Goal: Check status

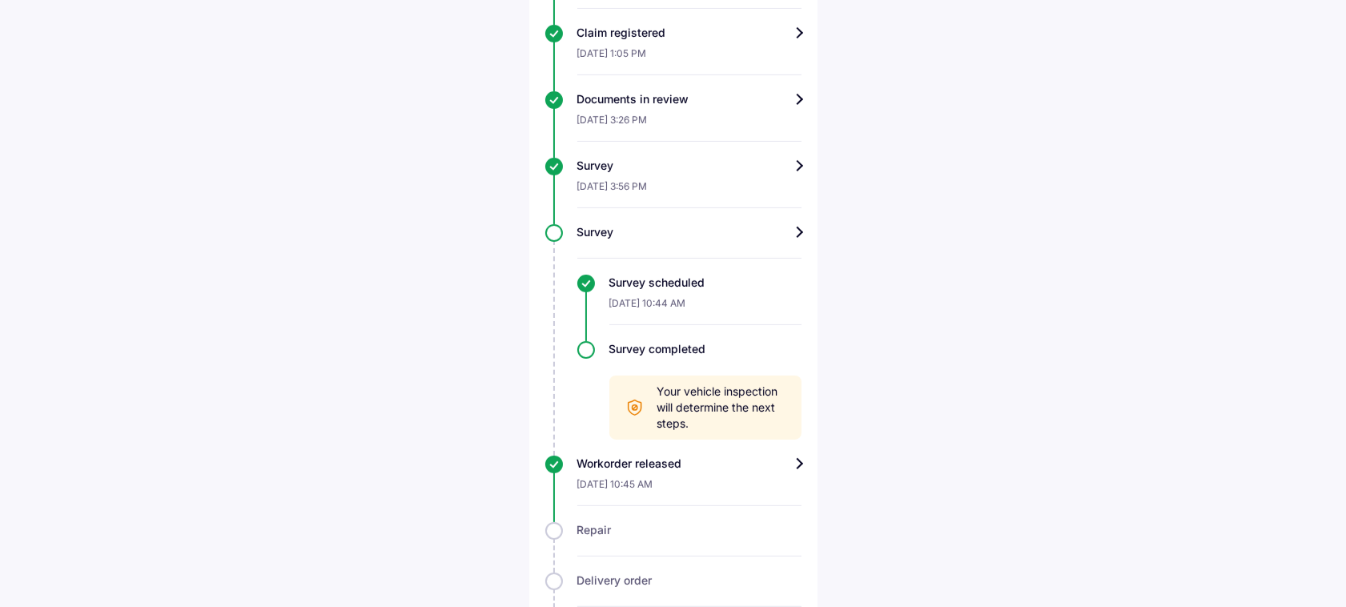
scroll to position [701, 0]
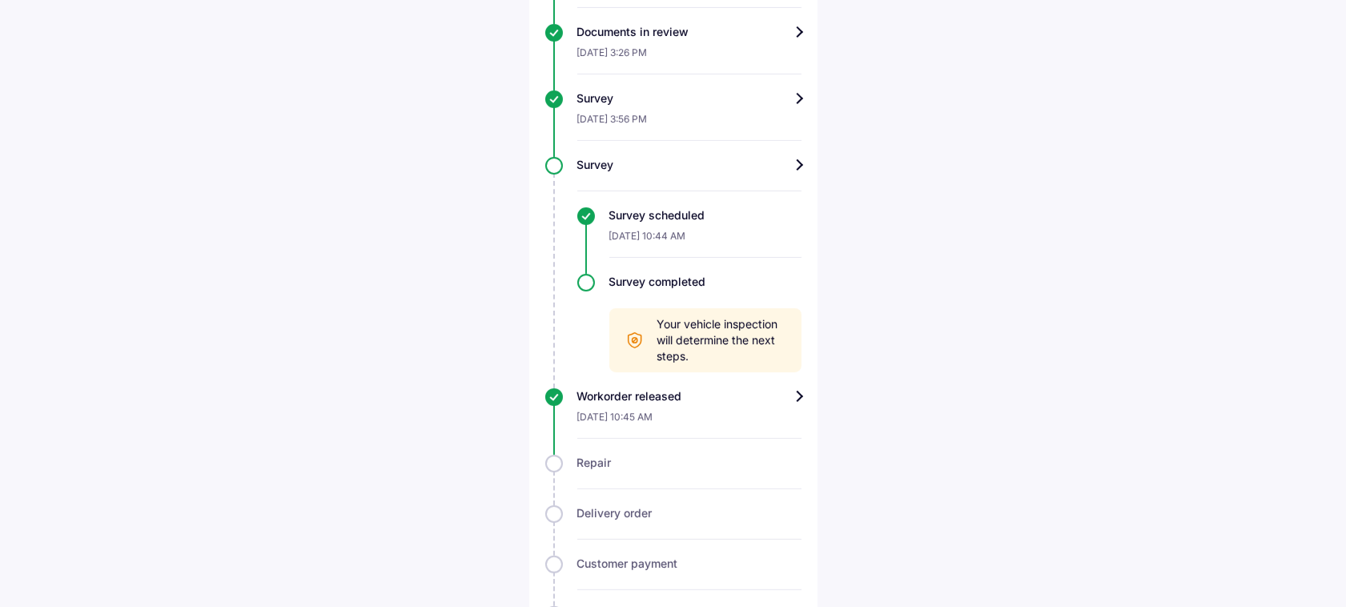
click at [771, 399] on div "Workorder released" at bounding box center [689, 396] width 224 height 16
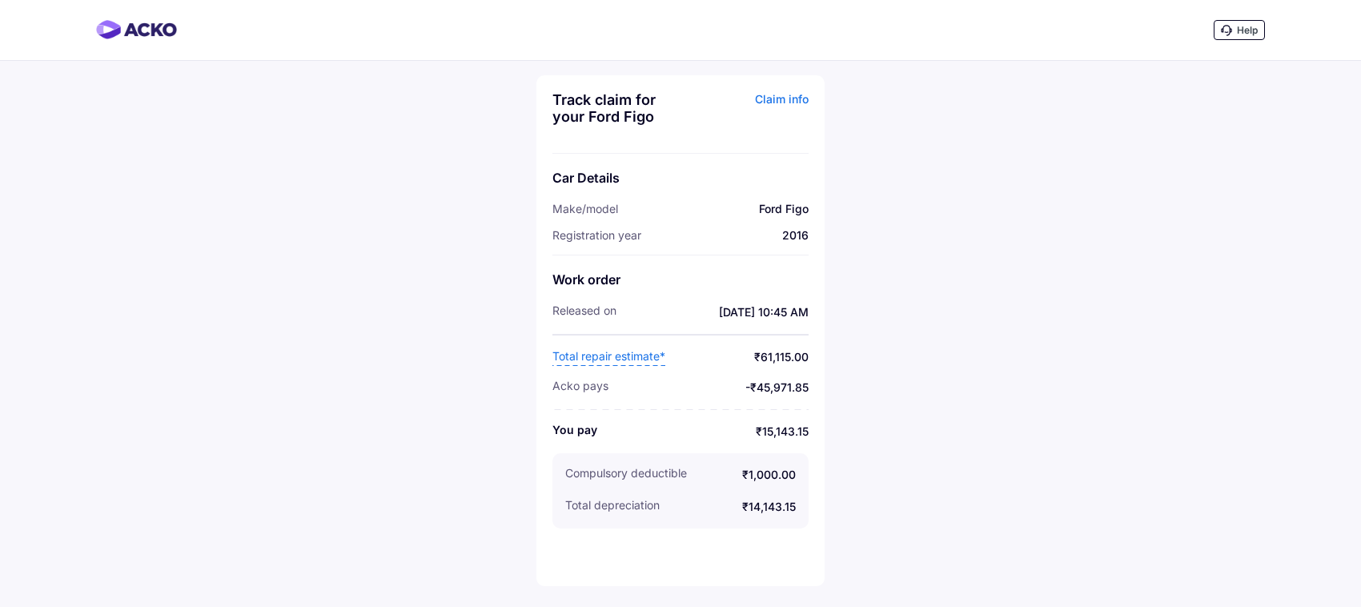
click at [799, 98] on div "Claim info" at bounding box center [747, 114] width 124 height 46
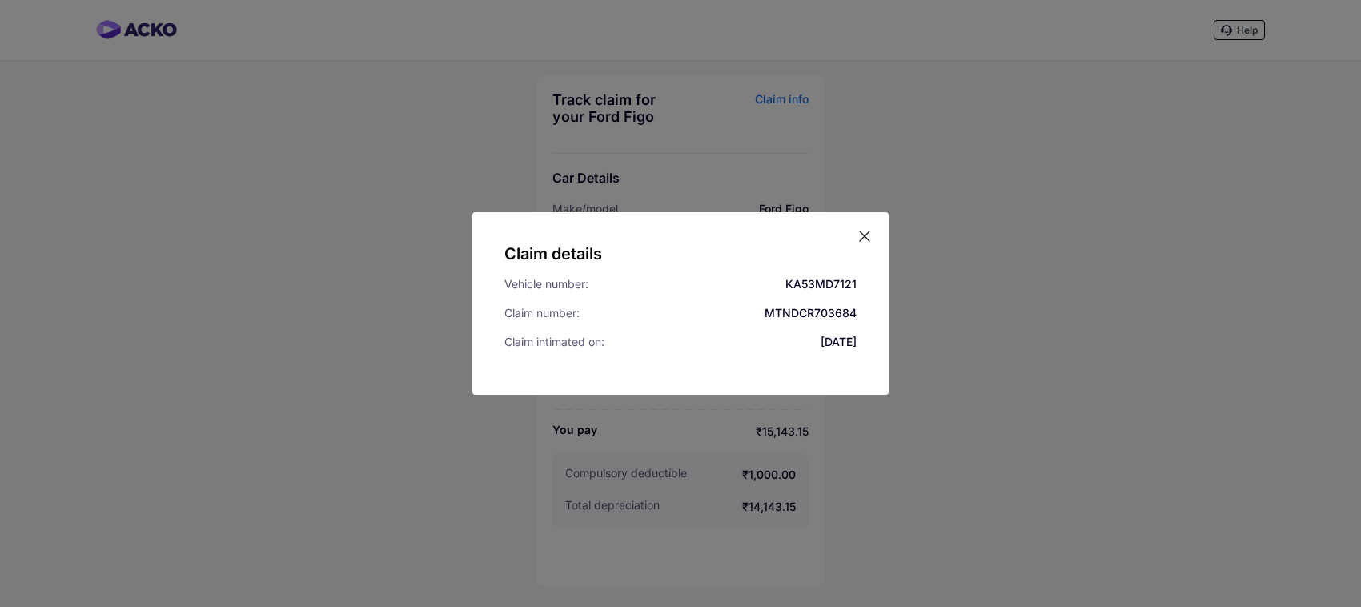
click at [861, 239] on icon at bounding box center [865, 236] width 16 height 16
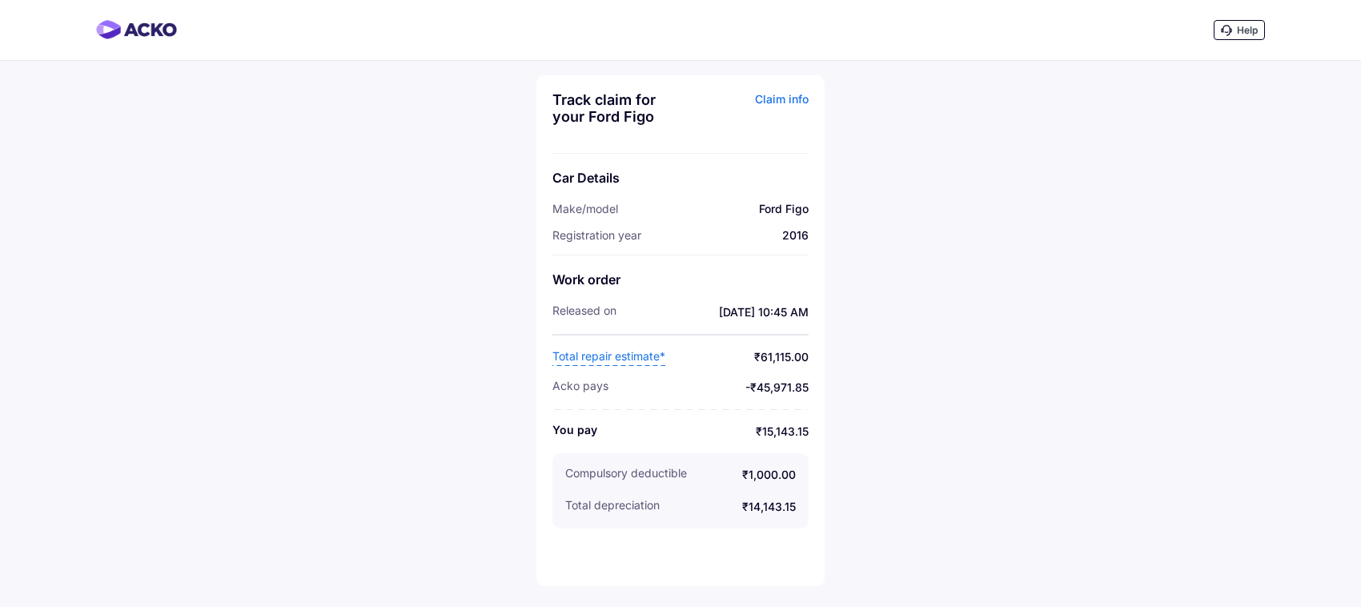
click at [593, 358] on span "Total repair estimate*" at bounding box center [609, 357] width 113 height 18
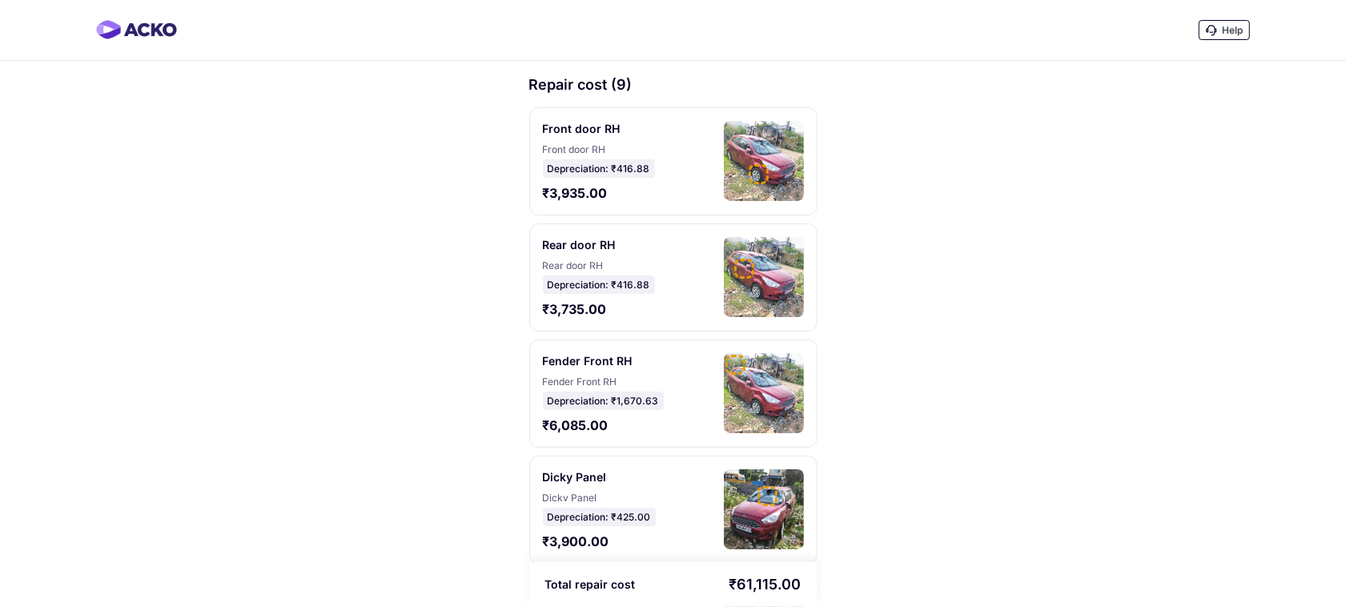
click at [750, 174] on img at bounding box center [764, 161] width 80 height 80
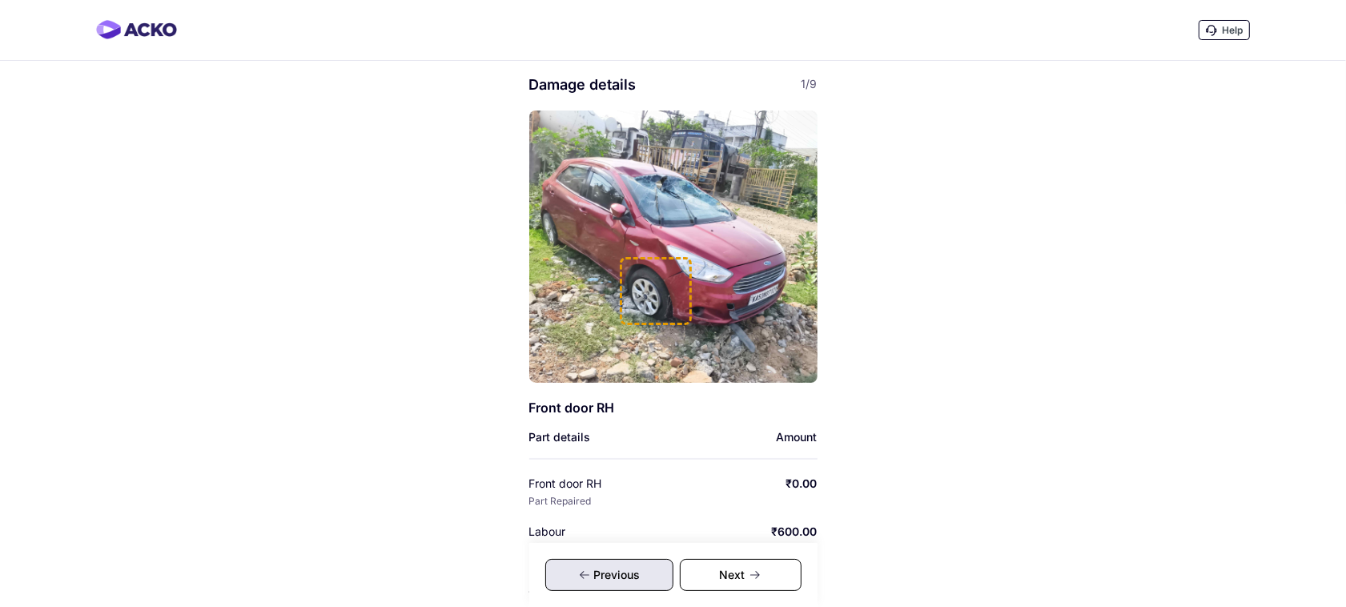
click at [702, 255] on img at bounding box center [673, 247] width 288 height 272
click at [730, 240] on img at bounding box center [673, 247] width 288 height 272
click at [717, 569] on div "Next" at bounding box center [741, 575] width 122 height 32
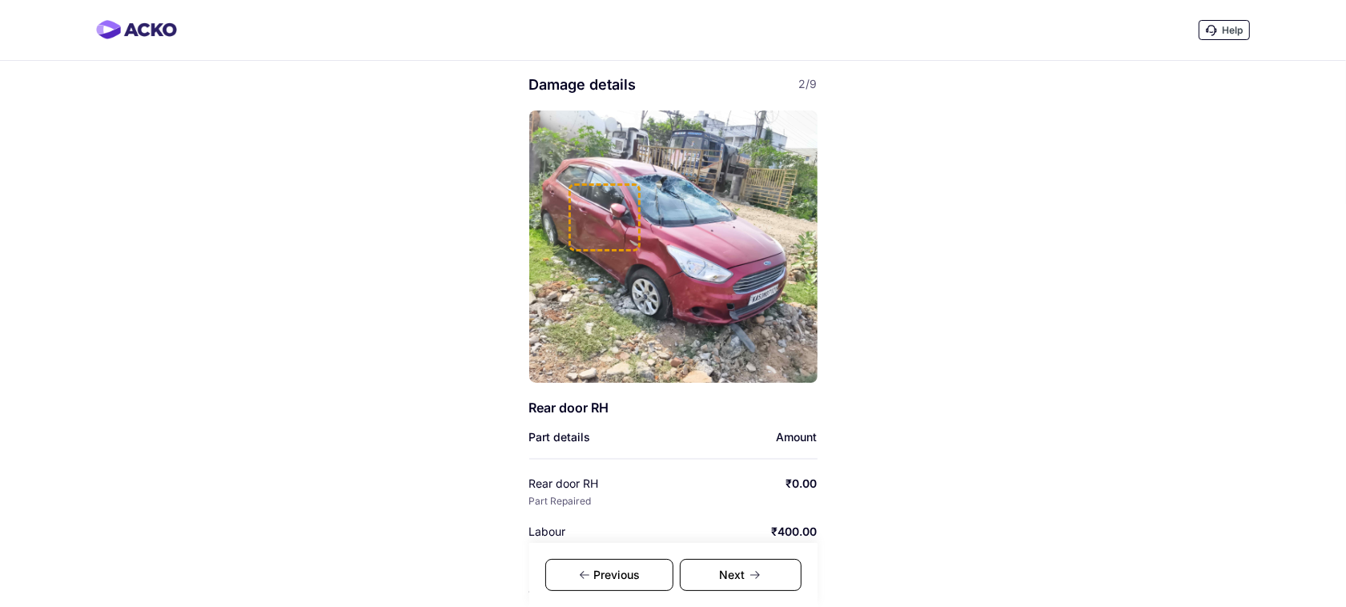
click at [761, 226] on img at bounding box center [673, 247] width 288 height 272
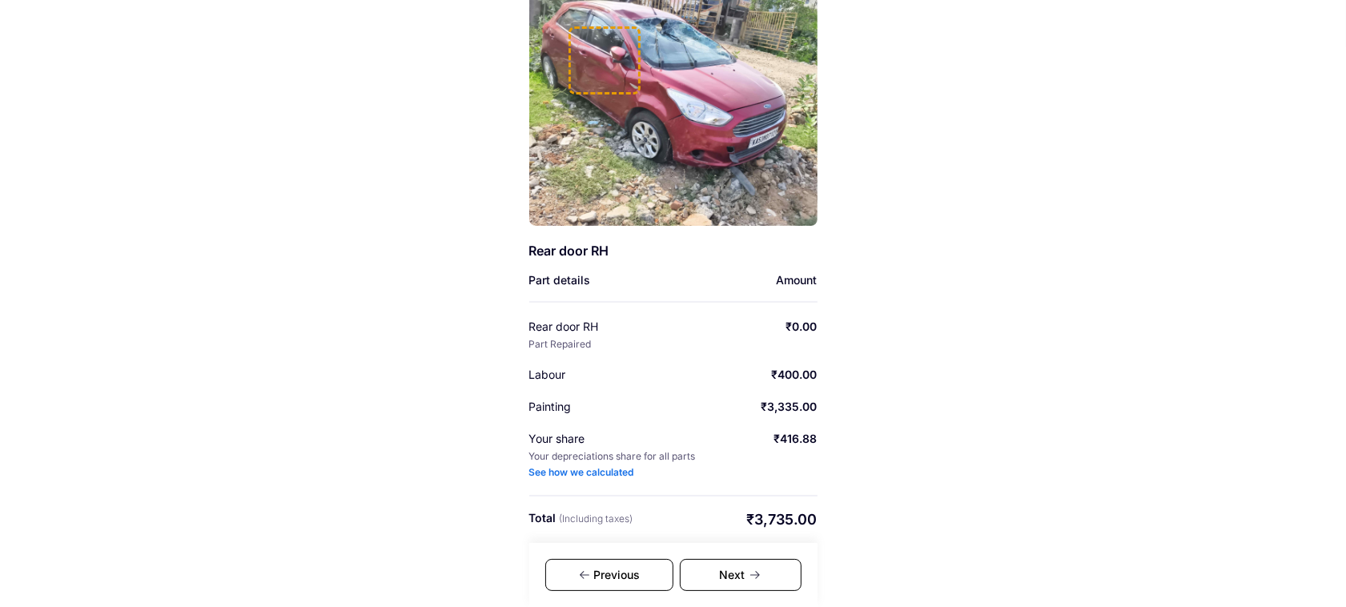
scroll to position [159, 0]
click at [745, 561] on div "Next" at bounding box center [741, 575] width 122 height 32
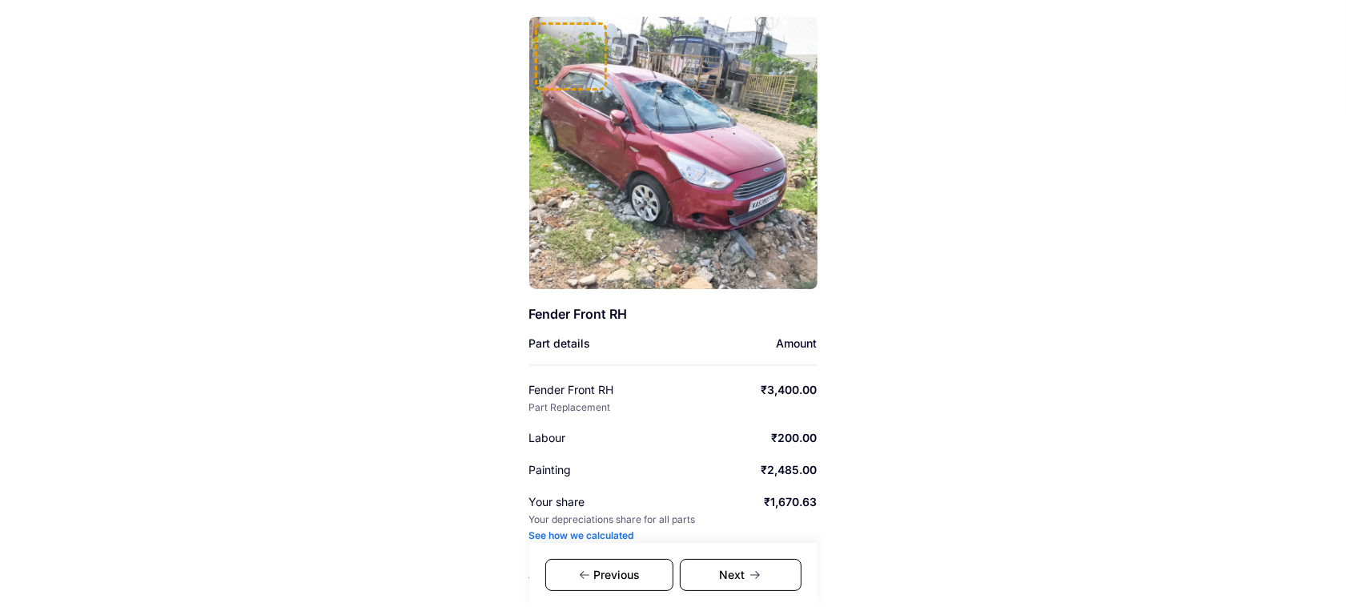
scroll to position [58, 0]
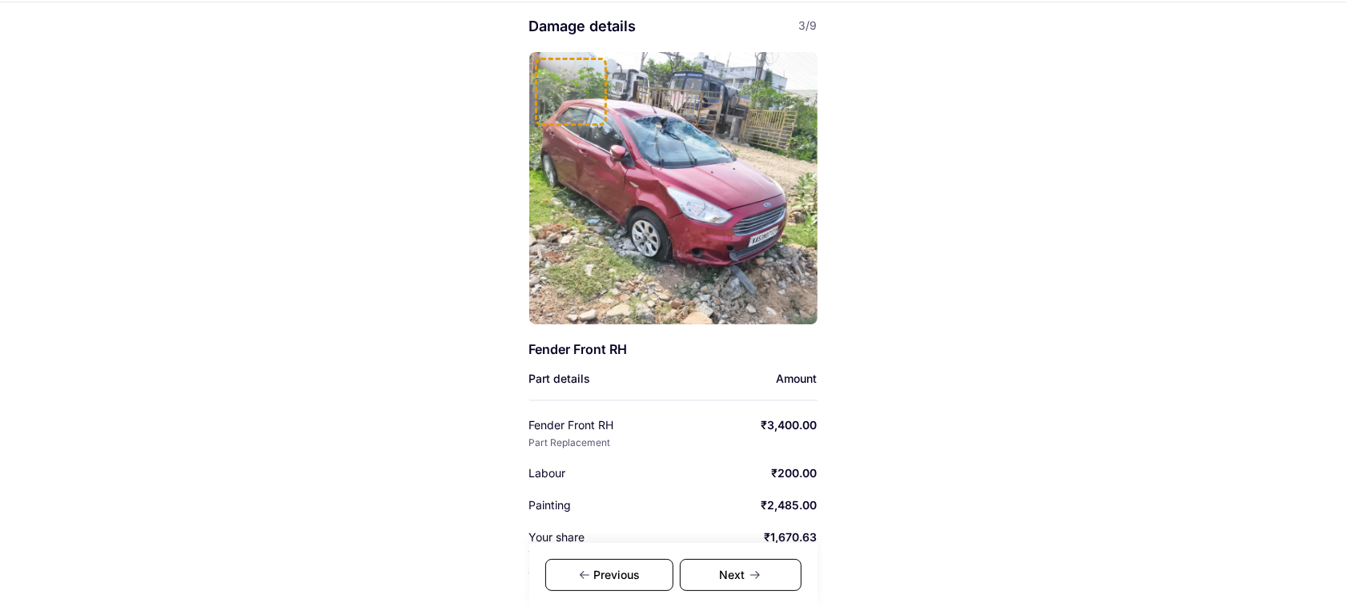
click at [754, 229] on img at bounding box center [673, 188] width 288 height 272
click at [734, 570] on div "Next" at bounding box center [741, 575] width 122 height 32
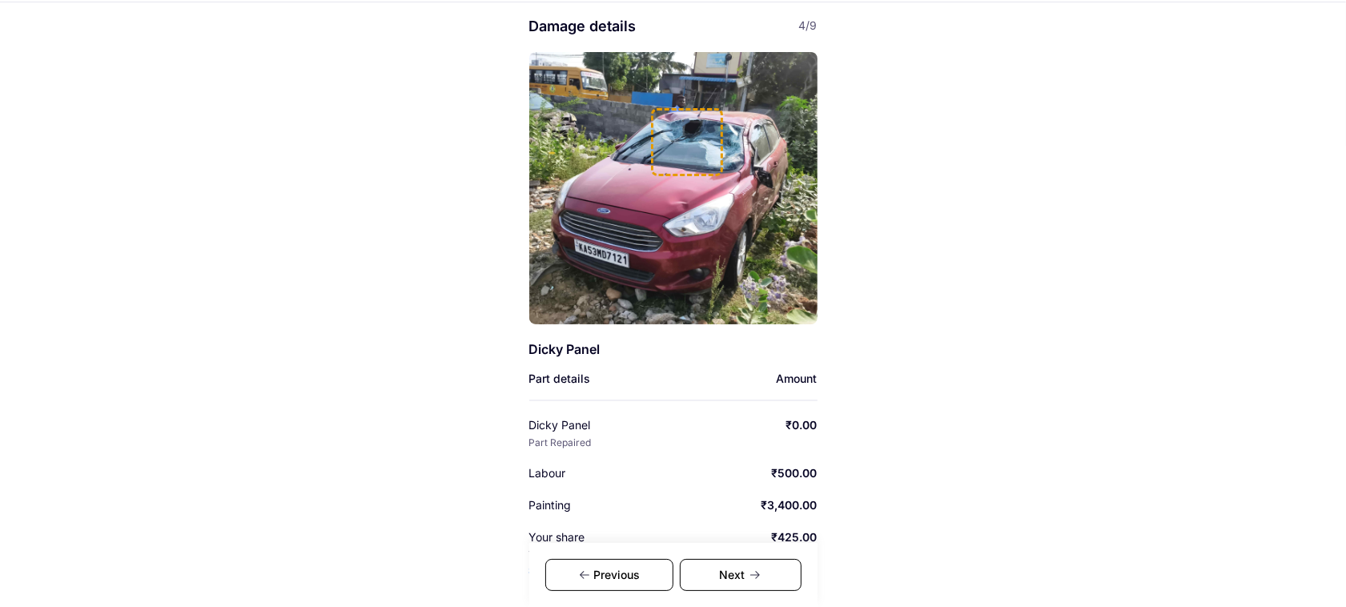
click at [729, 583] on div "Next" at bounding box center [741, 575] width 122 height 32
click at [758, 578] on icon at bounding box center [755, 575] width 13 height 13
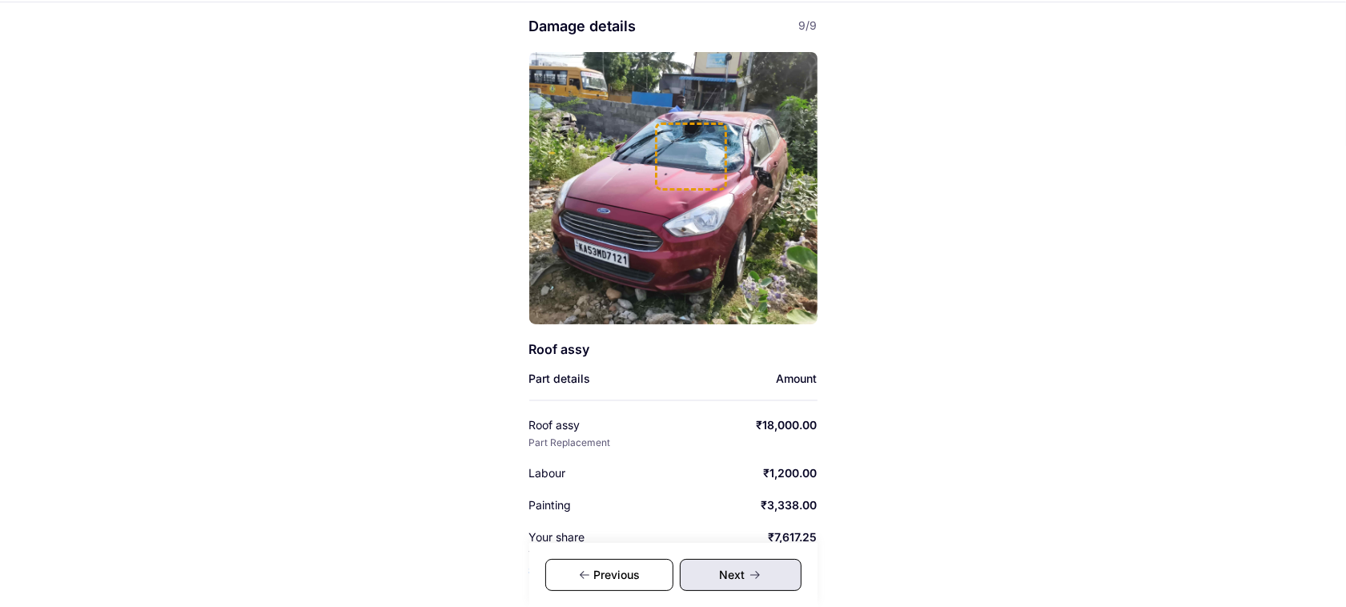
click at [758, 578] on icon at bounding box center [755, 575] width 13 height 13
